Goal: Information Seeking & Learning: Learn about a topic

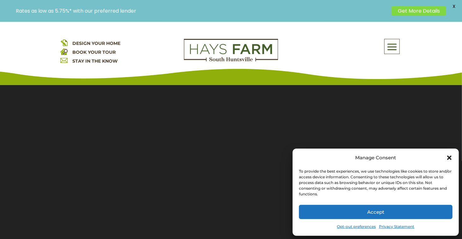
click at [367, 212] on button "Accept" at bounding box center [376, 212] width 154 height 14
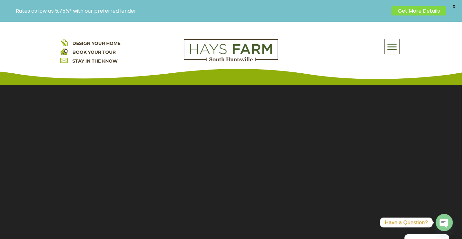
click at [388, 47] on span at bounding box center [391, 47] width 15 height 15
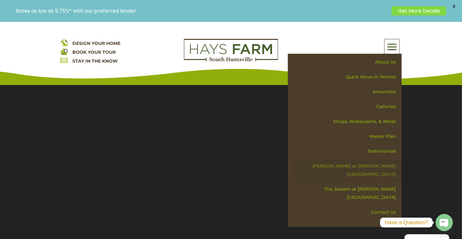
click at [360, 165] on link "[PERSON_NAME] at [PERSON_NAME][GEOGRAPHIC_DATA]" at bounding box center [346, 170] width 109 height 23
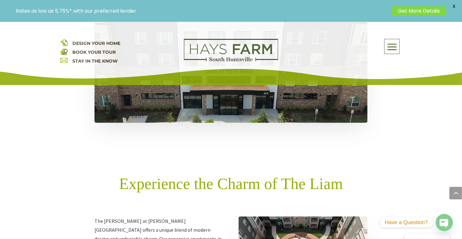
scroll to position [379, 0]
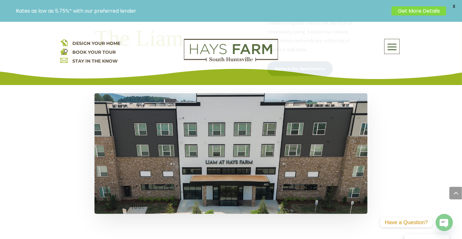
click at [391, 48] on span at bounding box center [391, 47] width 15 height 15
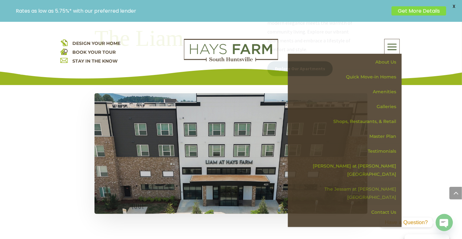
click at [364, 182] on link "The Jessam at [PERSON_NAME][GEOGRAPHIC_DATA]" at bounding box center [346, 193] width 109 height 23
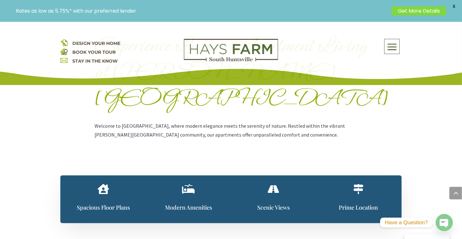
scroll to position [284, 0]
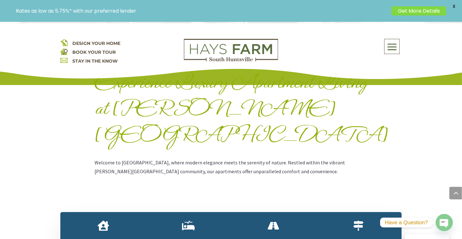
click at [105, 221] on span "" at bounding box center [103, 226] width 11 height 10
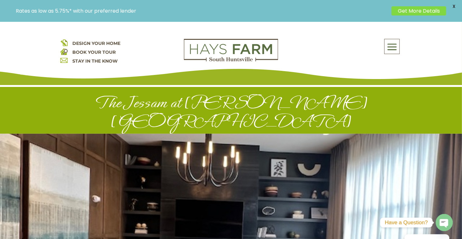
scroll to position [0, 0]
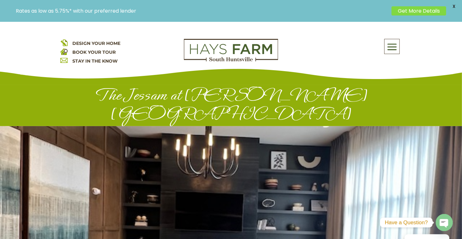
click at [392, 47] on span at bounding box center [391, 47] width 15 height 15
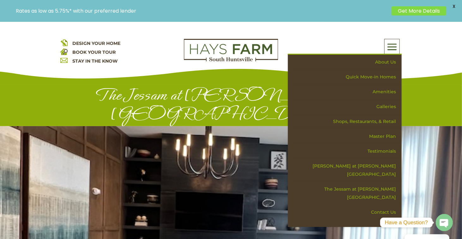
click at [434, 92] on div "The Jessam at [PERSON_NAME][GEOGRAPHIC_DATA]" at bounding box center [231, 102] width 462 height 47
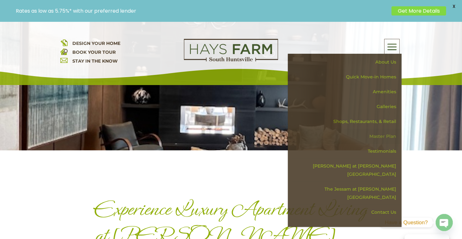
scroll to position [158, 0]
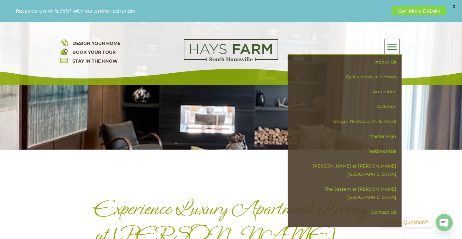
click at [393, 44] on span at bounding box center [391, 47] width 15 height 15
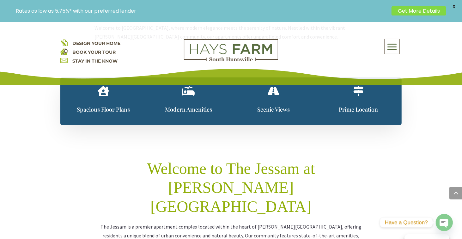
scroll to position [411, 0]
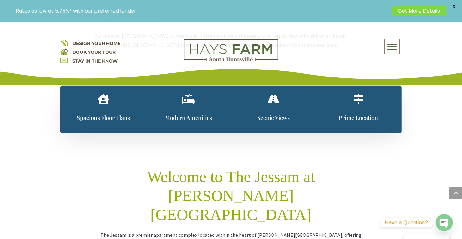
click at [393, 47] on span at bounding box center [391, 47] width 15 height 15
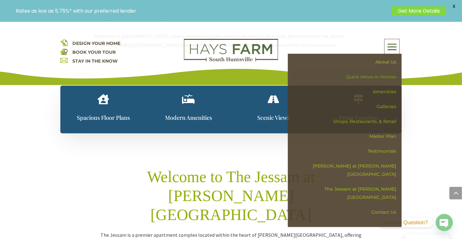
click at [372, 76] on link "Quick Move-in Homes" at bounding box center [346, 77] width 109 height 15
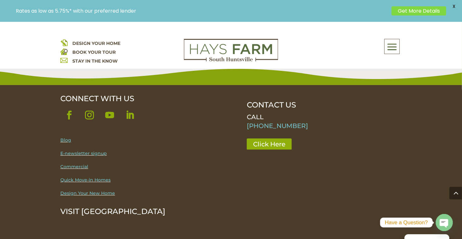
scroll to position [1201, 0]
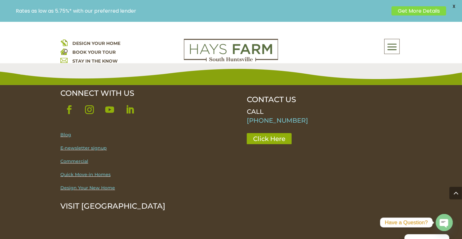
click at [416, 12] on link "Get More Details" at bounding box center [418, 10] width 55 height 9
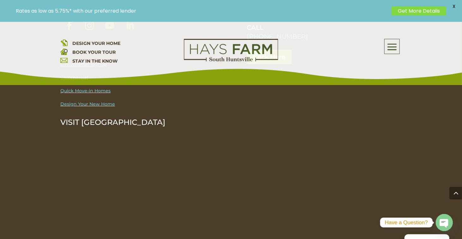
scroll to position [1390, 0]
